Goal: Navigation & Orientation: Find specific page/section

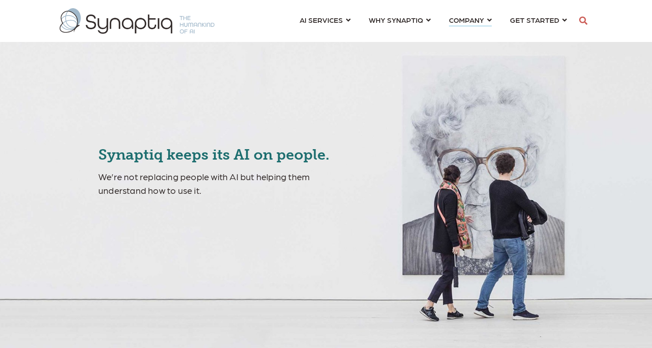
scroll to position [0, 4]
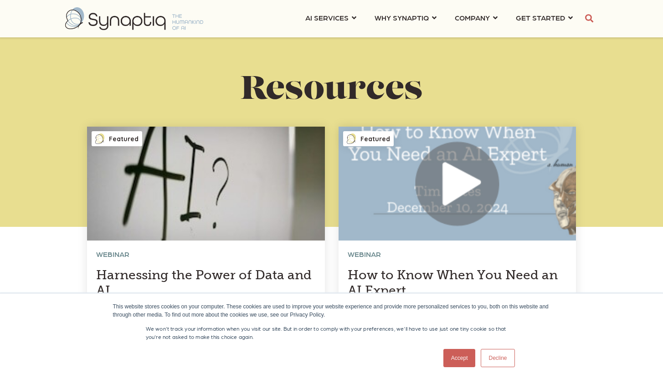
select select "*******"
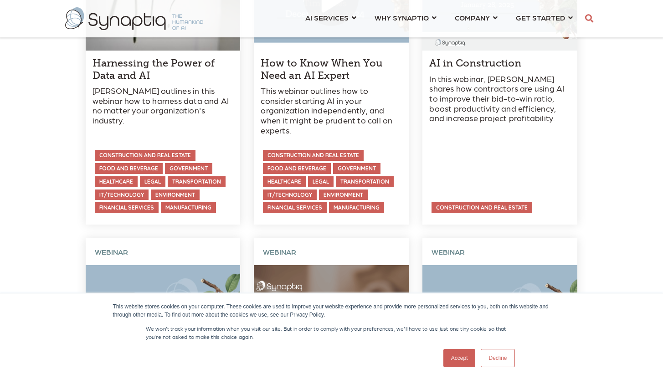
scroll to position [0, 4]
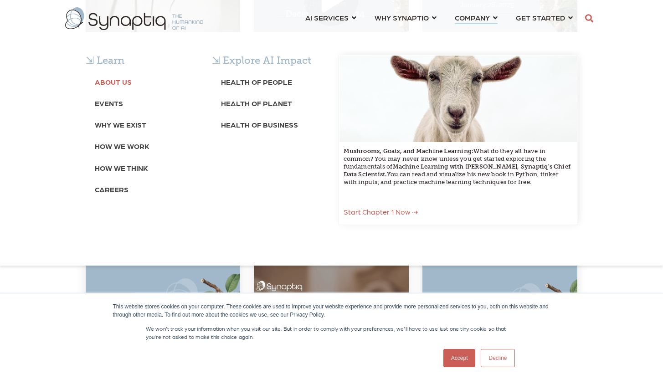
click at [119, 83] on b "About Us" at bounding box center [113, 81] width 37 height 9
